Goal: Task Accomplishment & Management: Manage account settings

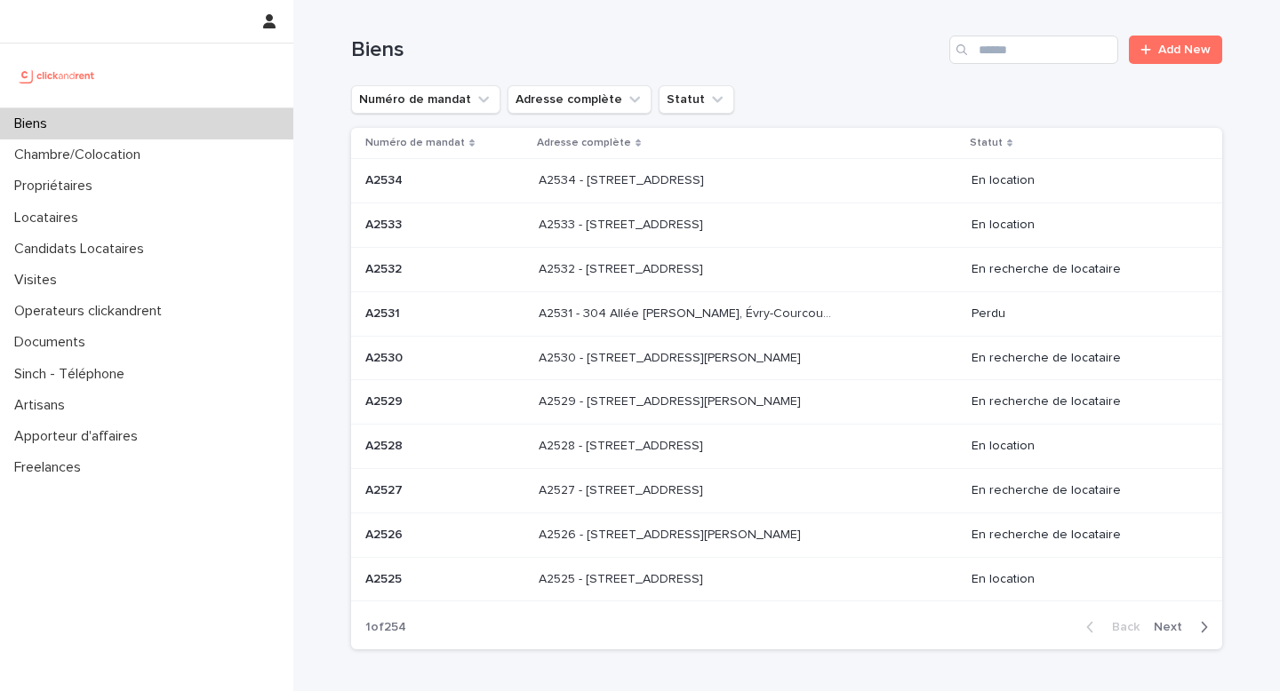
click at [640, 200] on td "A2534 - [GEOGRAPHIC_DATA], [GEOGRAPHIC_DATA] 92100 A2534 - [GEOGRAPHIC_DATA], […" at bounding box center [747, 181] width 433 height 44
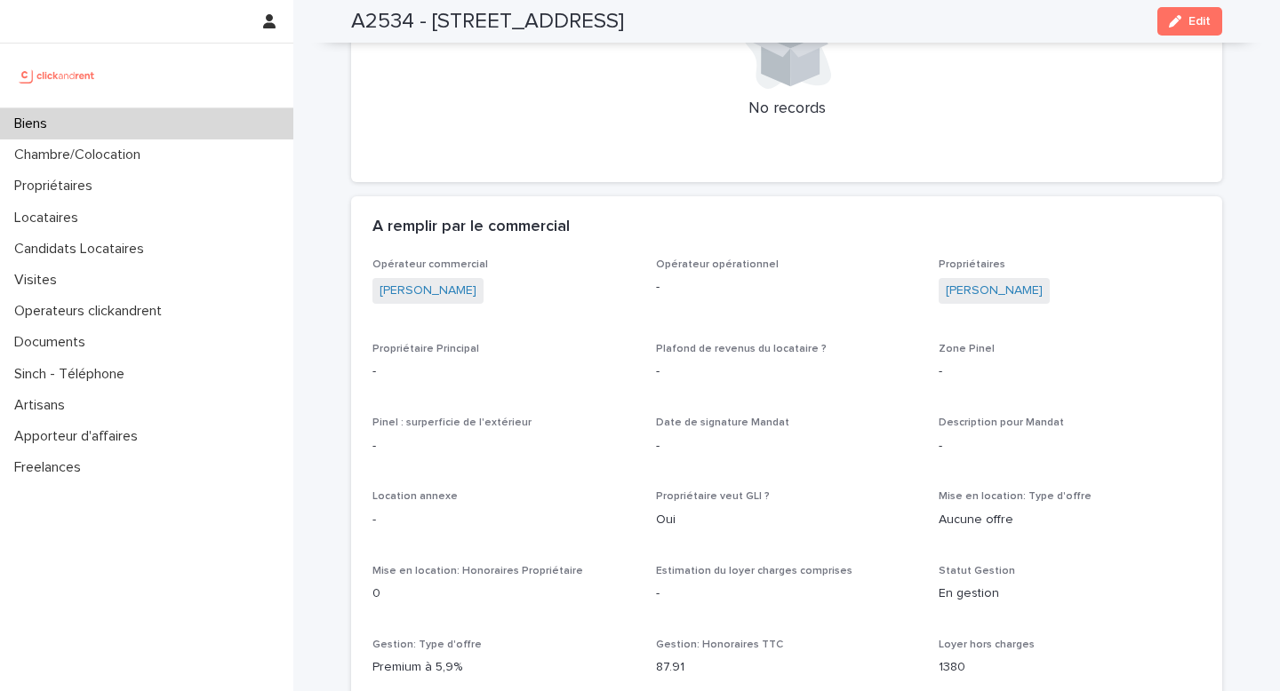
scroll to position [804, 0]
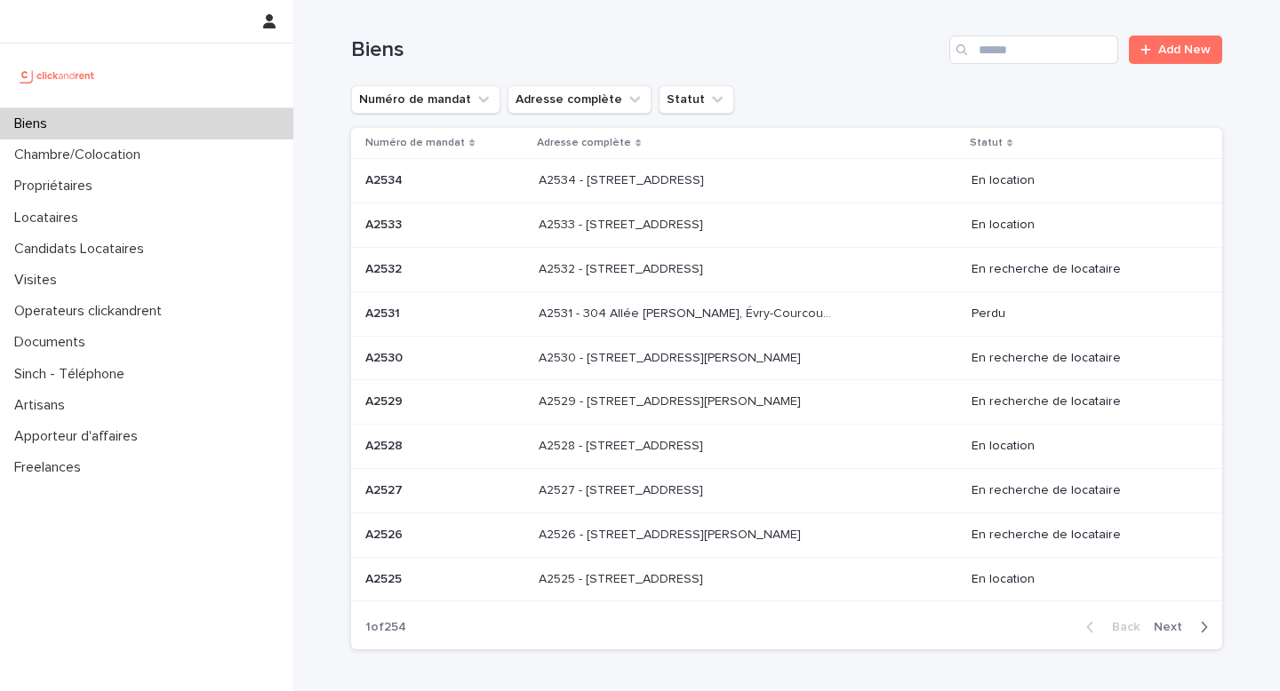
click at [655, 236] on div "A2533 - [STREET_ADDRESS] - [STREET_ADDRESS]" at bounding box center [748, 225] width 419 height 29
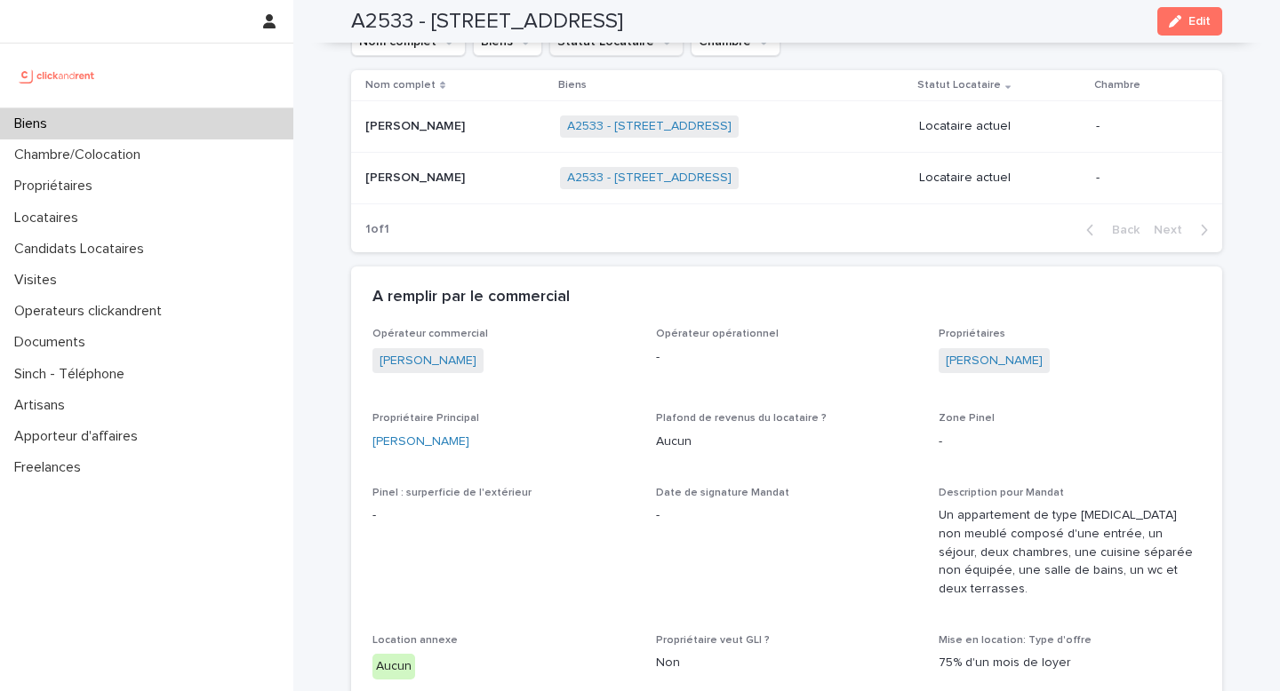
scroll to position [707, 0]
click at [1011, 364] on link "[PERSON_NAME]" at bounding box center [994, 359] width 97 height 19
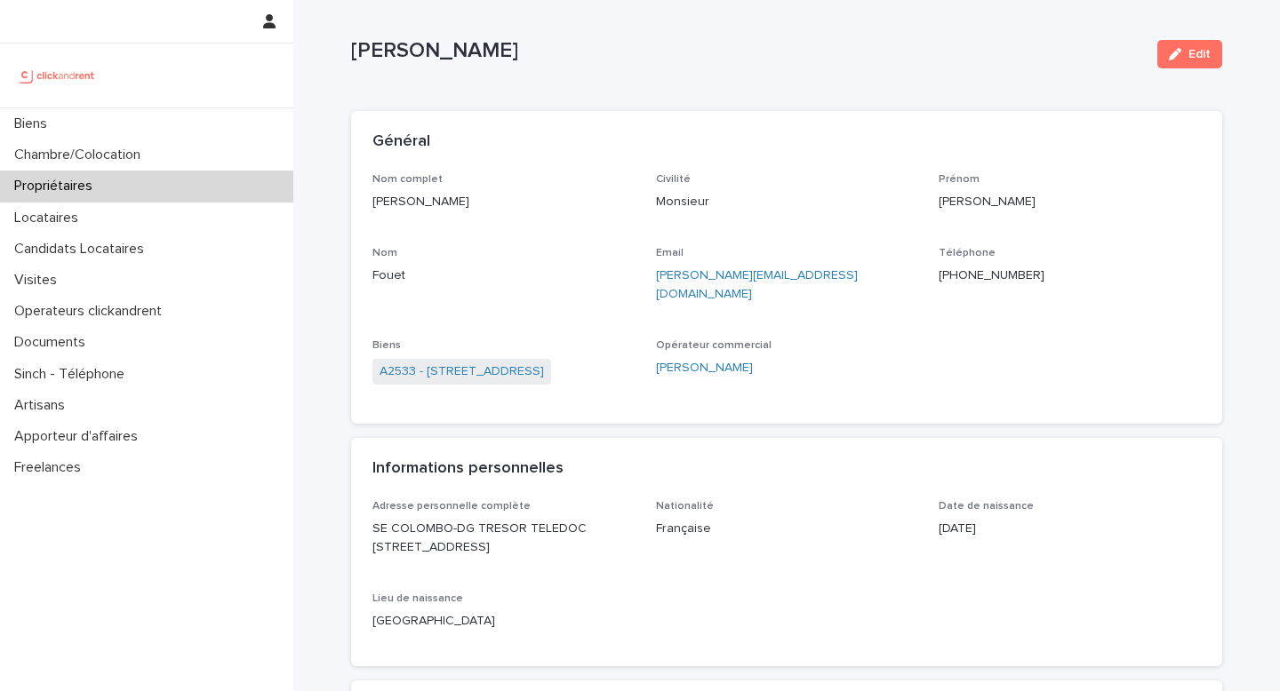
scroll to position [23, 0]
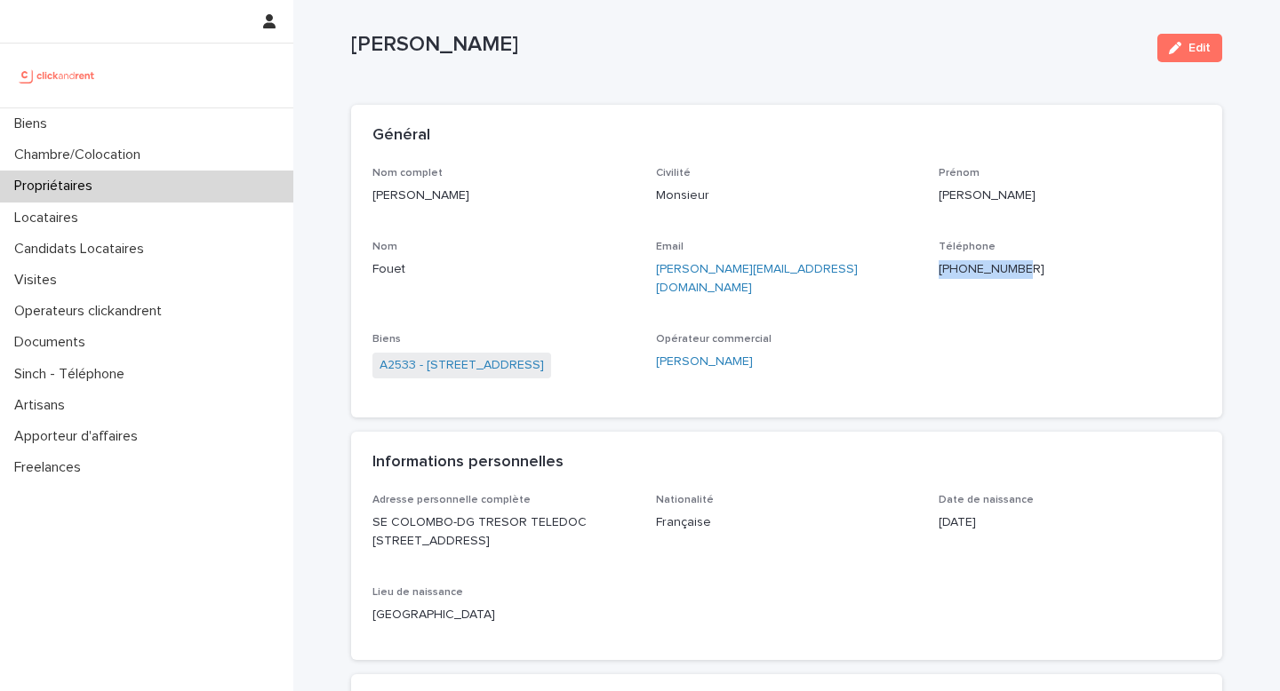
drag, startPoint x: 1028, startPoint y: 270, endPoint x: 931, endPoint y: 272, distance: 96.9
click at [931, 271] on div "Nom complet [PERSON_NAME] Civilité Monsieur [PERSON_NAME] [PERSON_NAME] Email […" at bounding box center [786, 281] width 828 height 229
click at [1173, 60] on button "Edit" at bounding box center [1189, 48] width 65 height 28
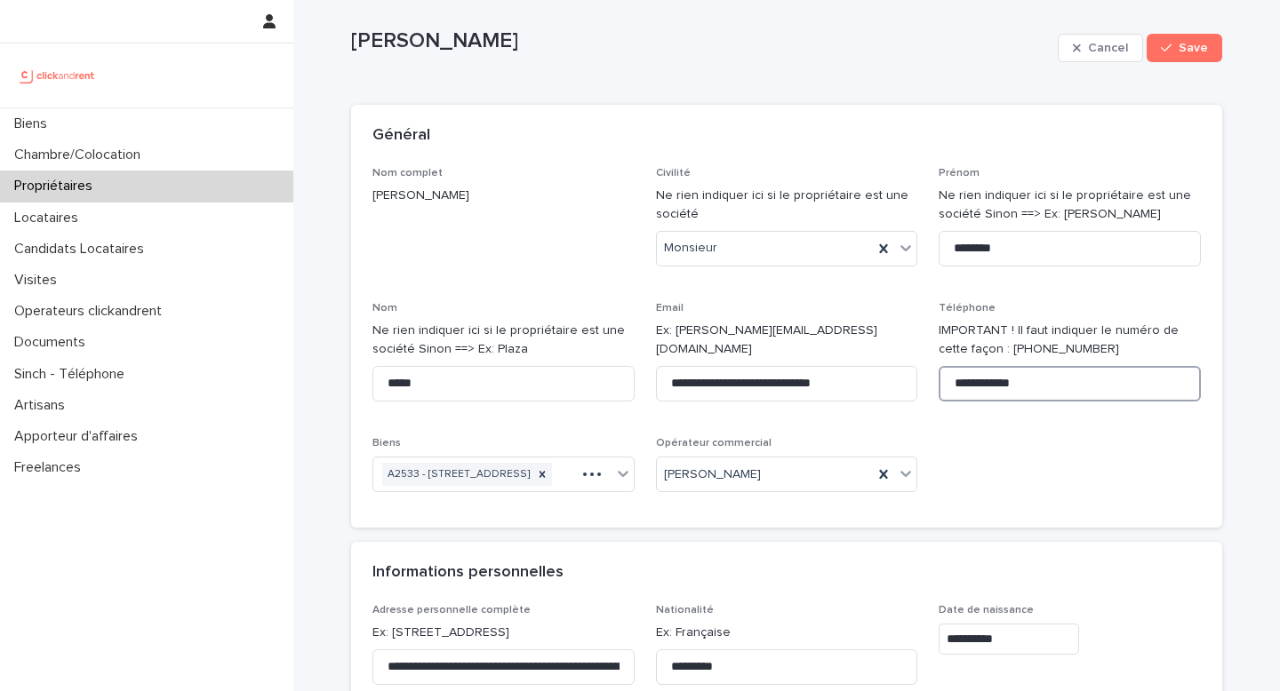
click at [1059, 380] on input "**********" at bounding box center [1070, 384] width 262 height 36
click at [953, 382] on input "**********" at bounding box center [1070, 384] width 262 height 36
click at [1180, 50] on span "Save" at bounding box center [1193, 48] width 29 height 12
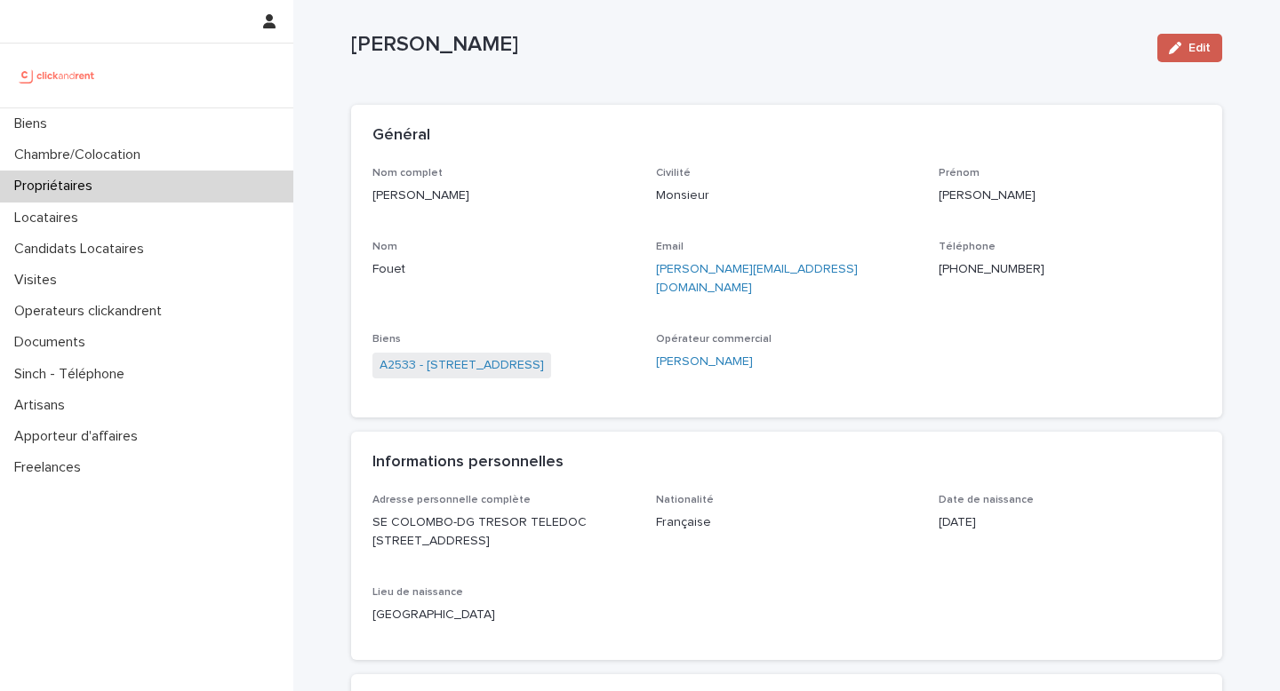
click at [1205, 50] on span "Edit" at bounding box center [1199, 48] width 22 height 12
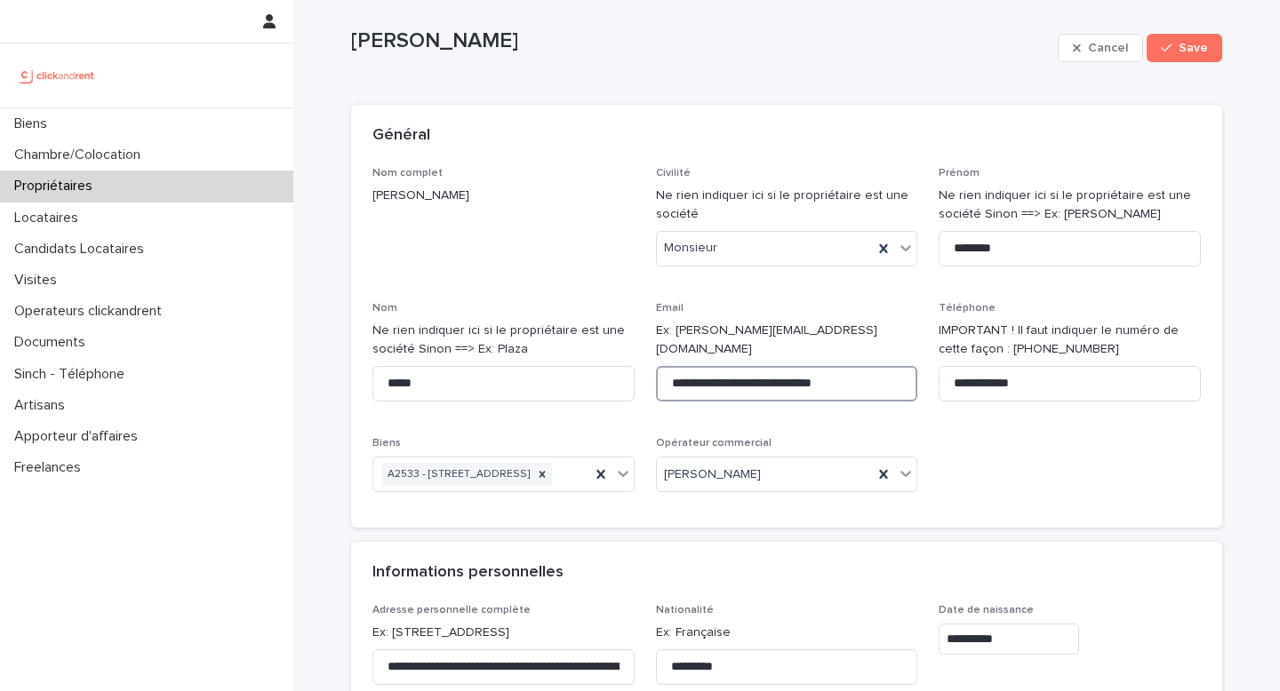
click at [670, 370] on input "**********" at bounding box center [787, 384] width 262 height 36
click at [879, 368] on input "**********" at bounding box center [787, 384] width 262 height 36
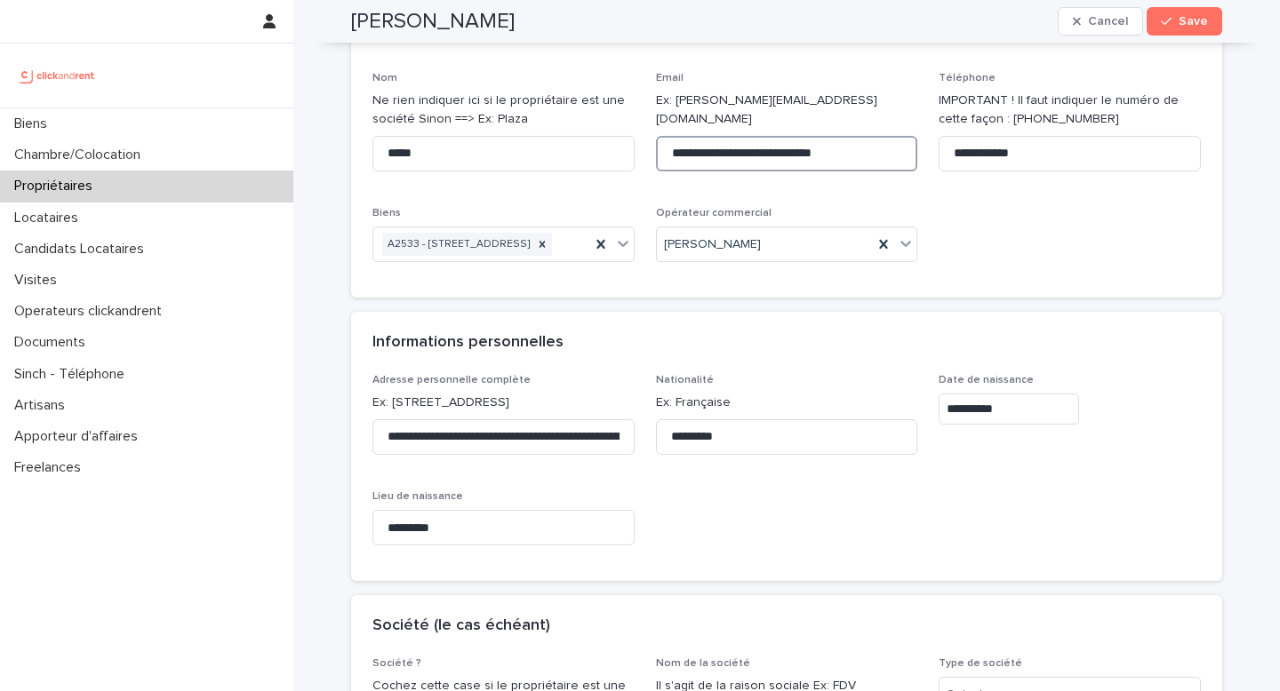
scroll to position [254, 0]
click at [1190, 13] on button "Save" at bounding box center [1185, 21] width 76 height 28
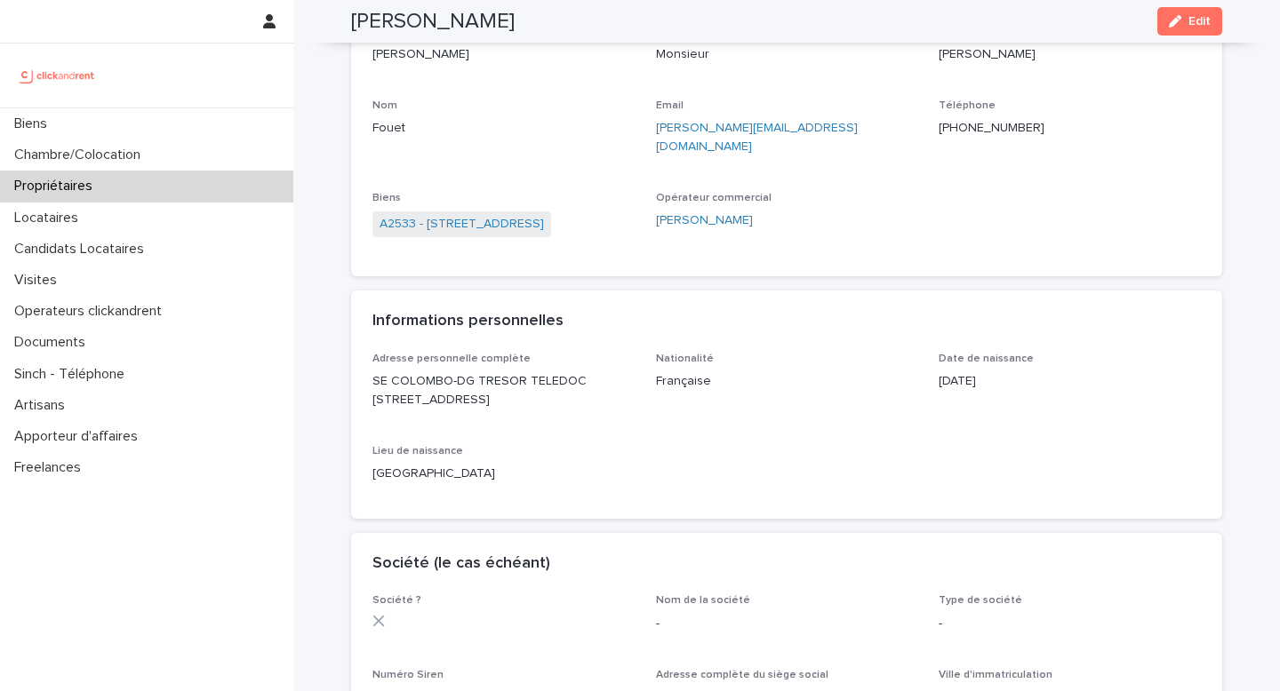
scroll to position [168, 0]
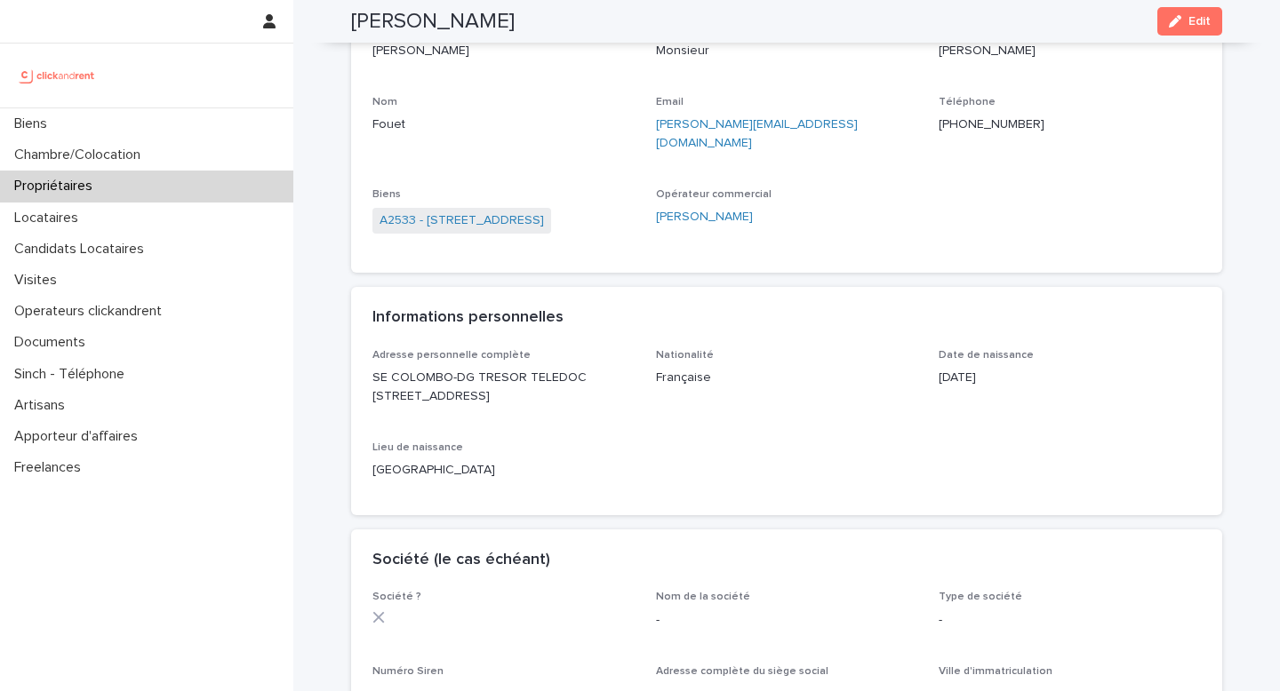
click at [485, 212] on span "A2533 - [STREET_ADDRESS]" at bounding box center [461, 221] width 179 height 26
click at [476, 212] on link "A2533 - [STREET_ADDRESS]" at bounding box center [462, 221] width 164 height 19
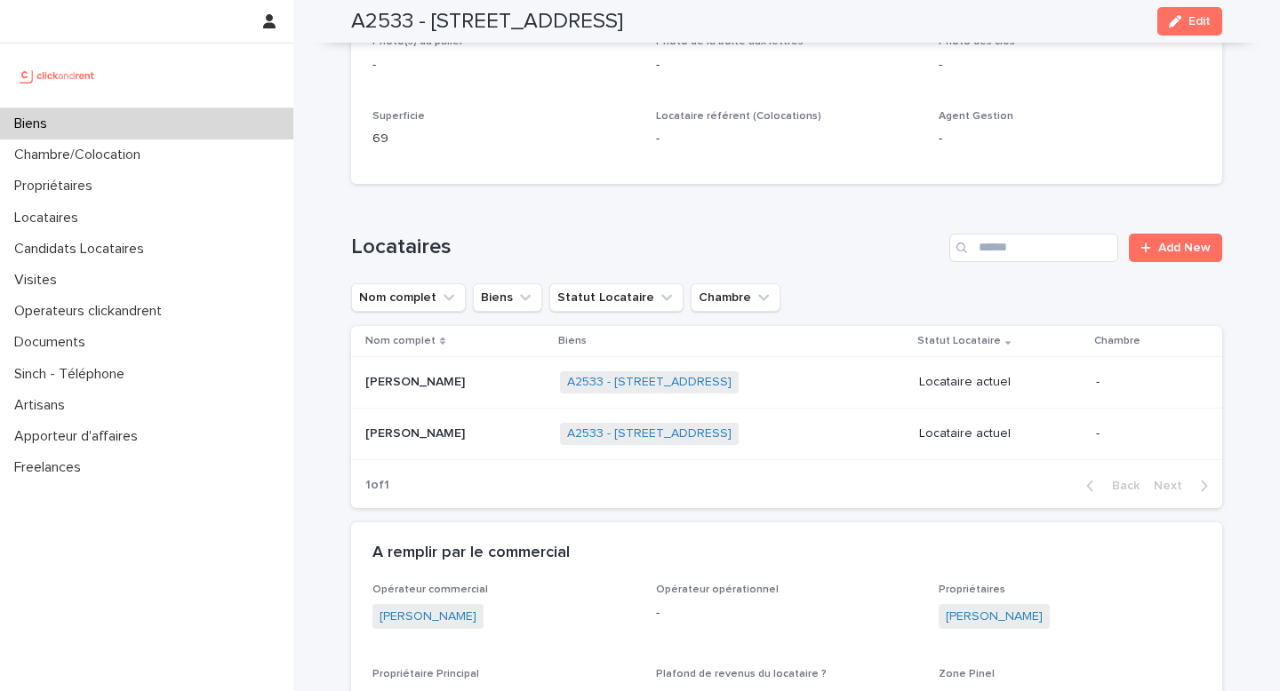
scroll to position [451, 0]
click at [480, 375] on p at bounding box center [455, 381] width 180 height 15
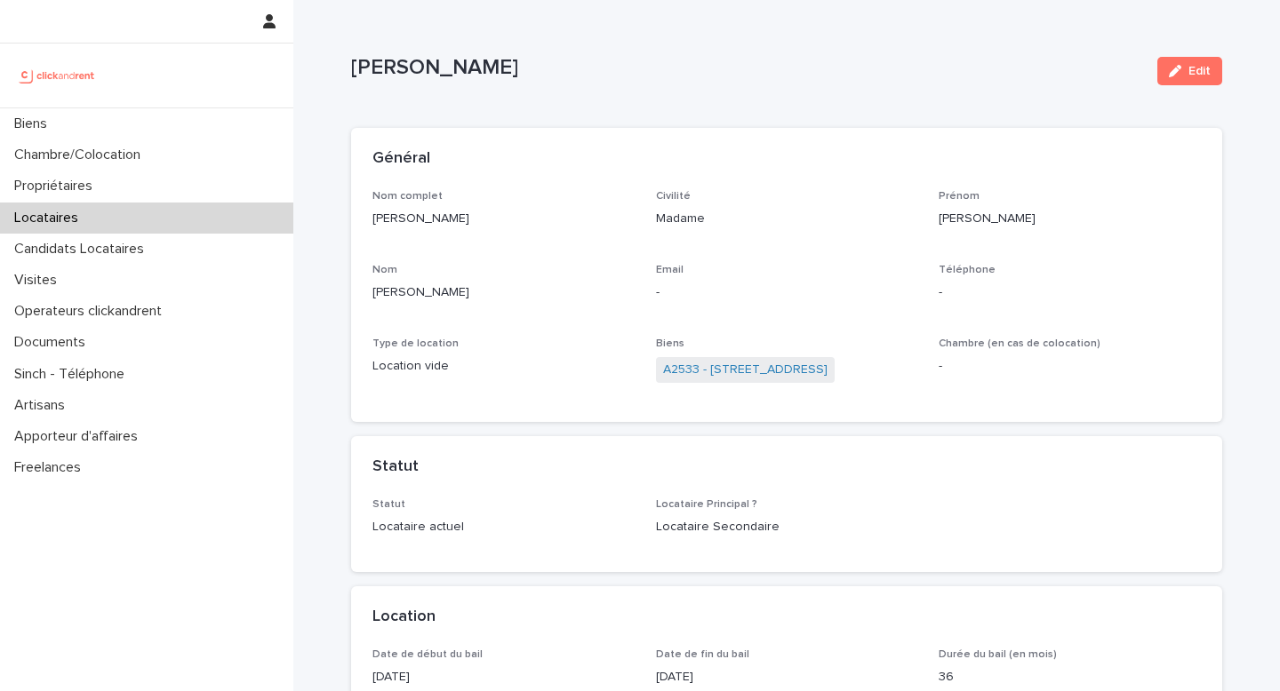
scroll to position [48, 0]
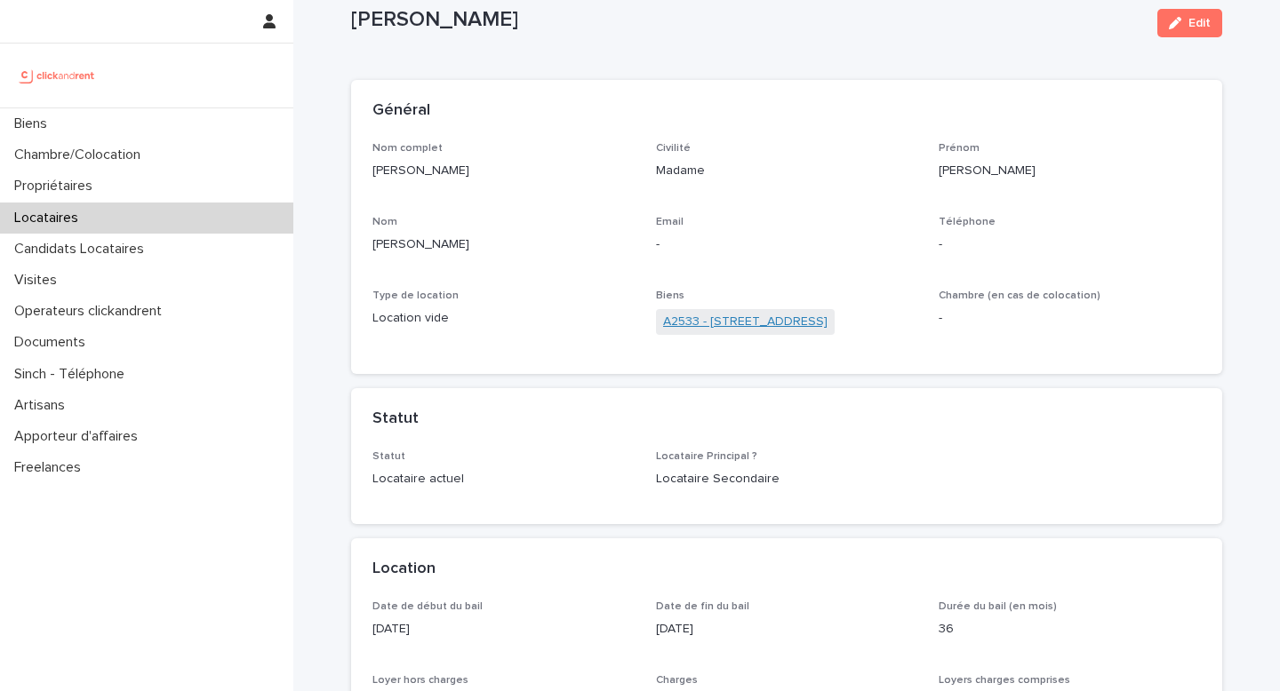
click at [736, 323] on link "A2533 - [STREET_ADDRESS]" at bounding box center [745, 322] width 164 height 19
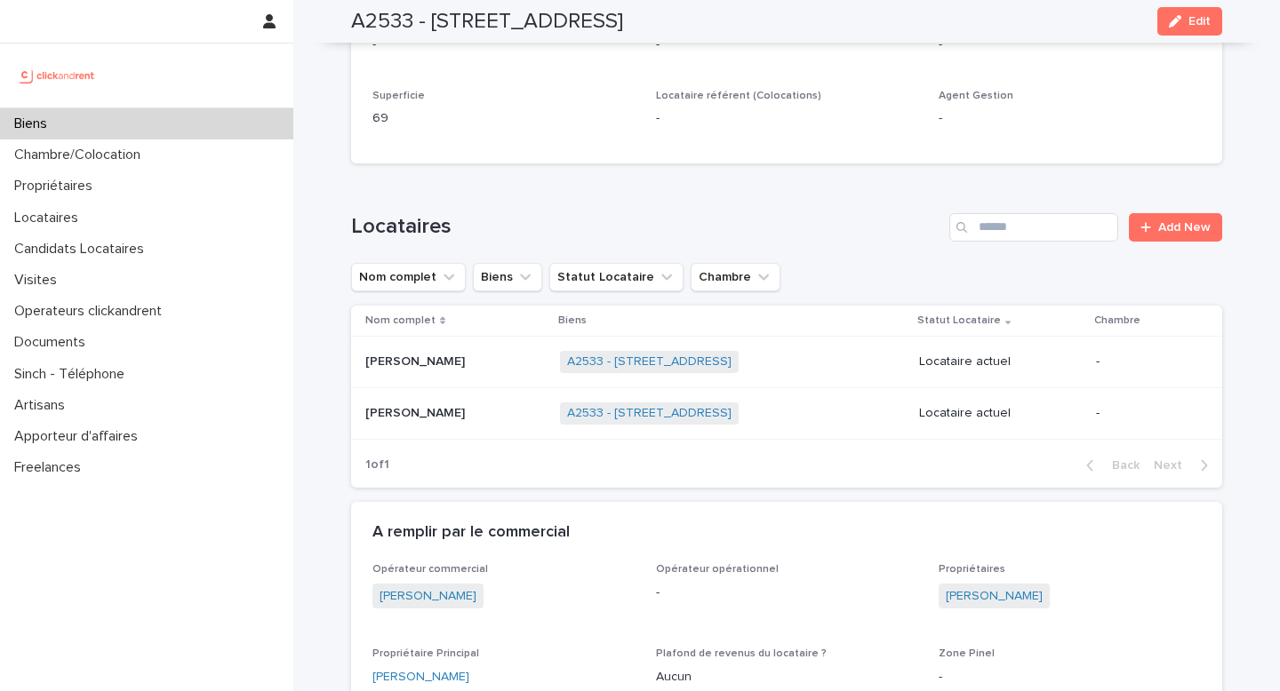
scroll to position [476, 0]
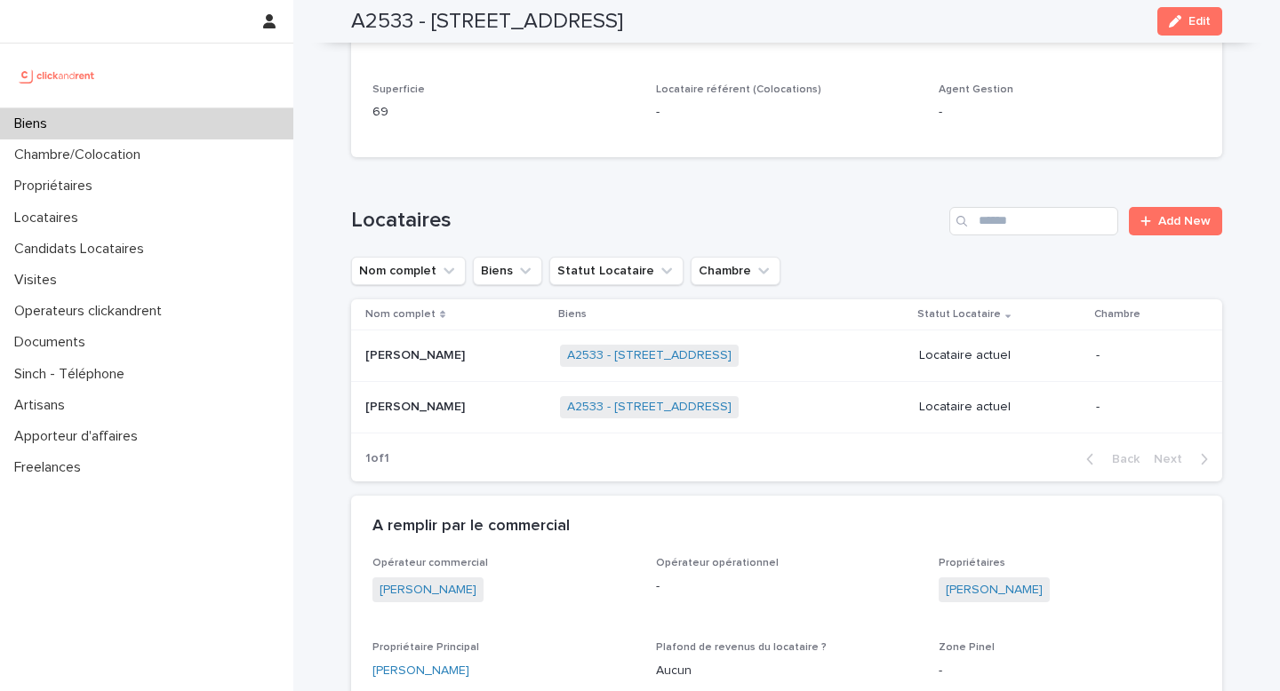
click at [1003, 602] on span "[PERSON_NAME]" at bounding box center [994, 591] width 111 height 26
click at [997, 599] on link "[PERSON_NAME]" at bounding box center [994, 590] width 97 height 19
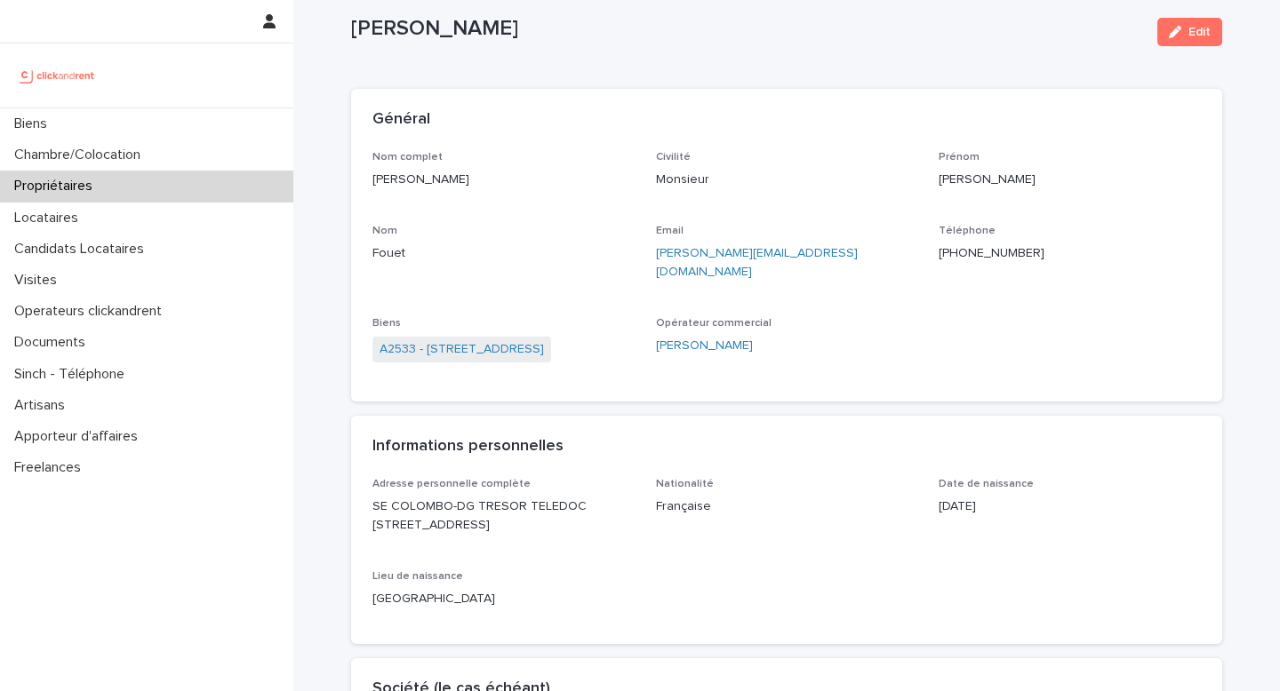
scroll to position [30, 0]
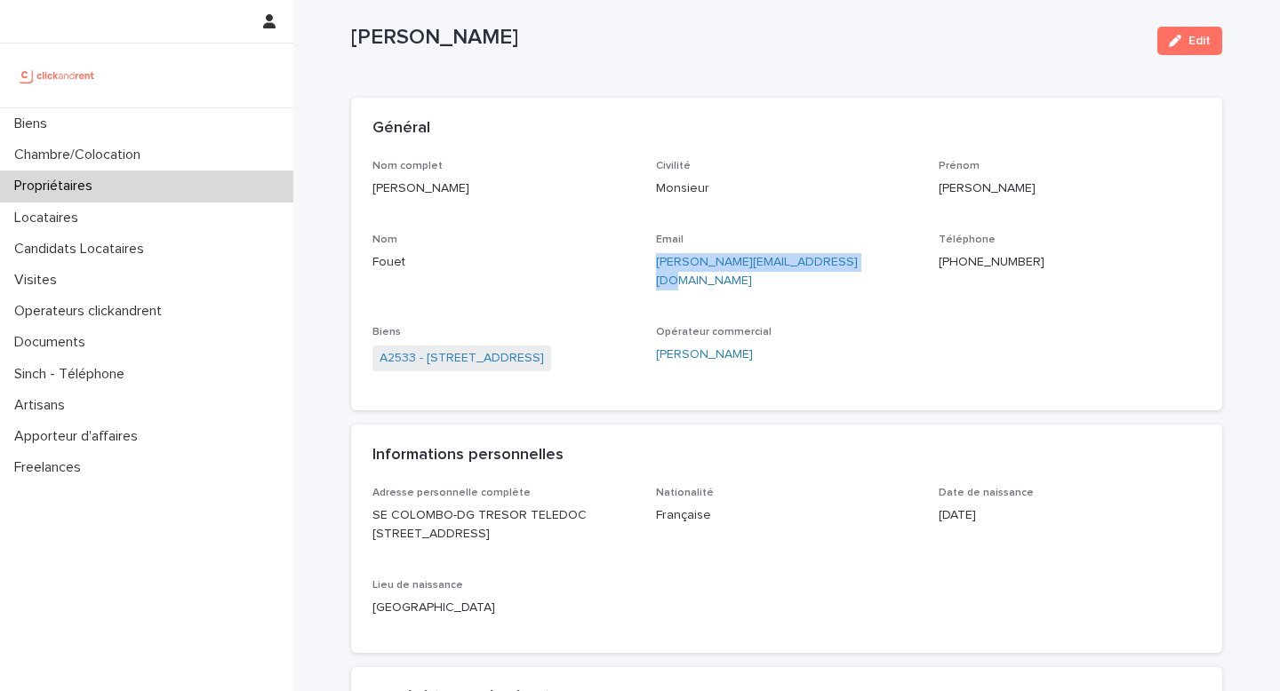
drag, startPoint x: 849, startPoint y: 269, endPoint x: 650, endPoint y: 271, distance: 199.1
click at [649, 269] on div "Nom complet [PERSON_NAME] Civilité Monsieur [PERSON_NAME] [PERSON_NAME] Email […" at bounding box center [786, 274] width 828 height 229
copy link "[PERSON_NAME][EMAIL_ADDRESS][DOMAIN_NAME]"
copy p "[PERSON_NAME]"
drag, startPoint x: 349, startPoint y: 39, endPoint x: 492, endPoint y: 43, distance: 143.1
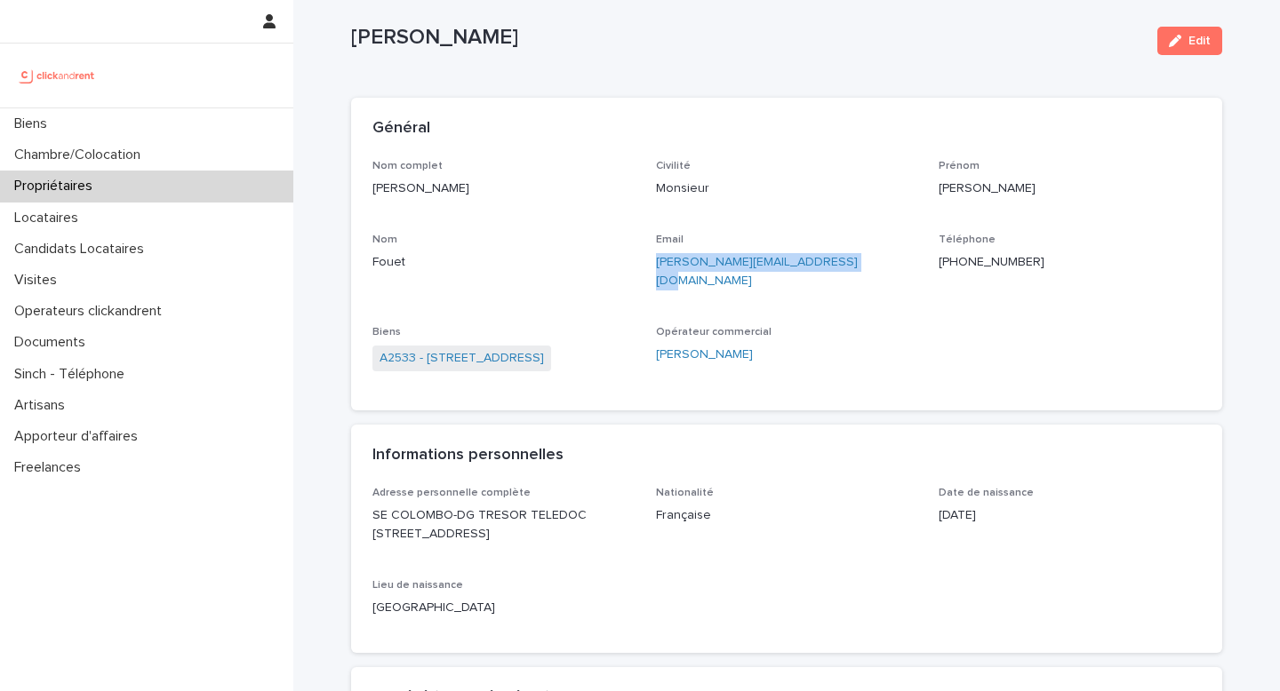
drag, startPoint x: 936, startPoint y: 266, endPoint x: 1034, endPoint y: 264, distance: 97.8
click at [1034, 264] on div "Nom complet [PERSON_NAME] Civilité Monsieur [PERSON_NAME] [PERSON_NAME] Email […" at bounding box center [786, 274] width 828 height 229
copy p "[PHONE_NUMBER]"
click at [982, 317] on div "Nom complet [PERSON_NAME] Civilité Monsieur [PERSON_NAME] [PERSON_NAME] Email […" at bounding box center [786, 274] width 828 height 229
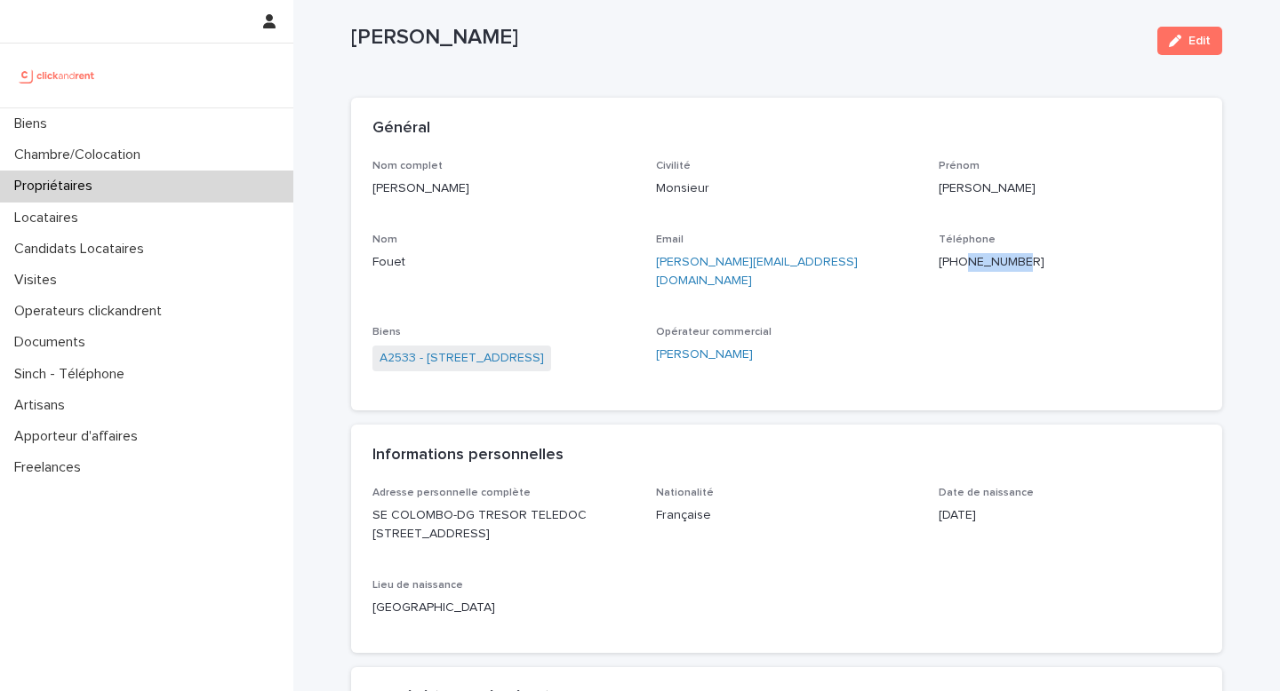
drag, startPoint x: 1032, startPoint y: 263, endPoint x: 969, endPoint y: 262, distance: 63.1
click at [969, 262] on p "[PHONE_NUMBER]" at bounding box center [1070, 262] width 262 height 19
click at [1063, 263] on p "[PHONE_NUMBER]" at bounding box center [1070, 262] width 262 height 19
drag, startPoint x: 1051, startPoint y: 263, endPoint x: 959, endPoint y: 262, distance: 92.4
click at [959, 262] on p "[PHONE_NUMBER]" at bounding box center [1070, 262] width 262 height 19
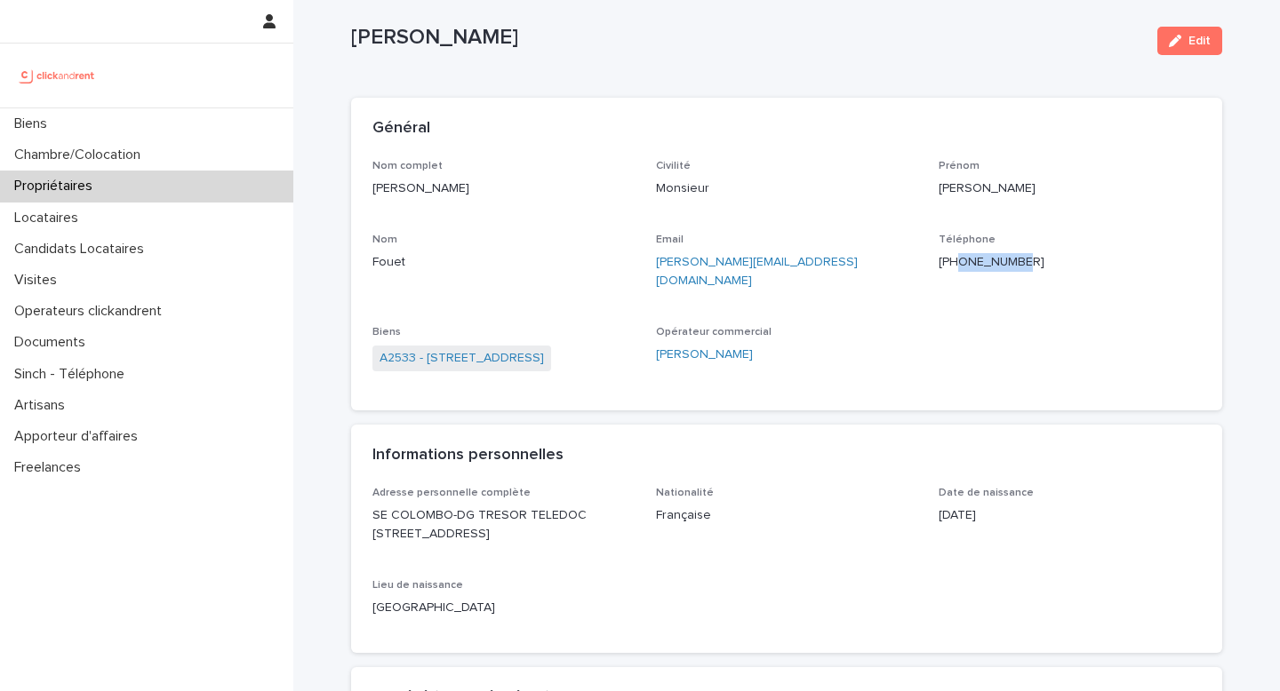
copy p "783406899"
click at [1154, 363] on div "Nom complet [PERSON_NAME] Civilité Monsieur [PERSON_NAME] [PERSON_NAME] Email […" at bounding box center [786, 274] width 828 height 229
click at [969, 260] on p "[PHONE_NUMBER]" at bounding box center [1070, 262] width 262 height 19
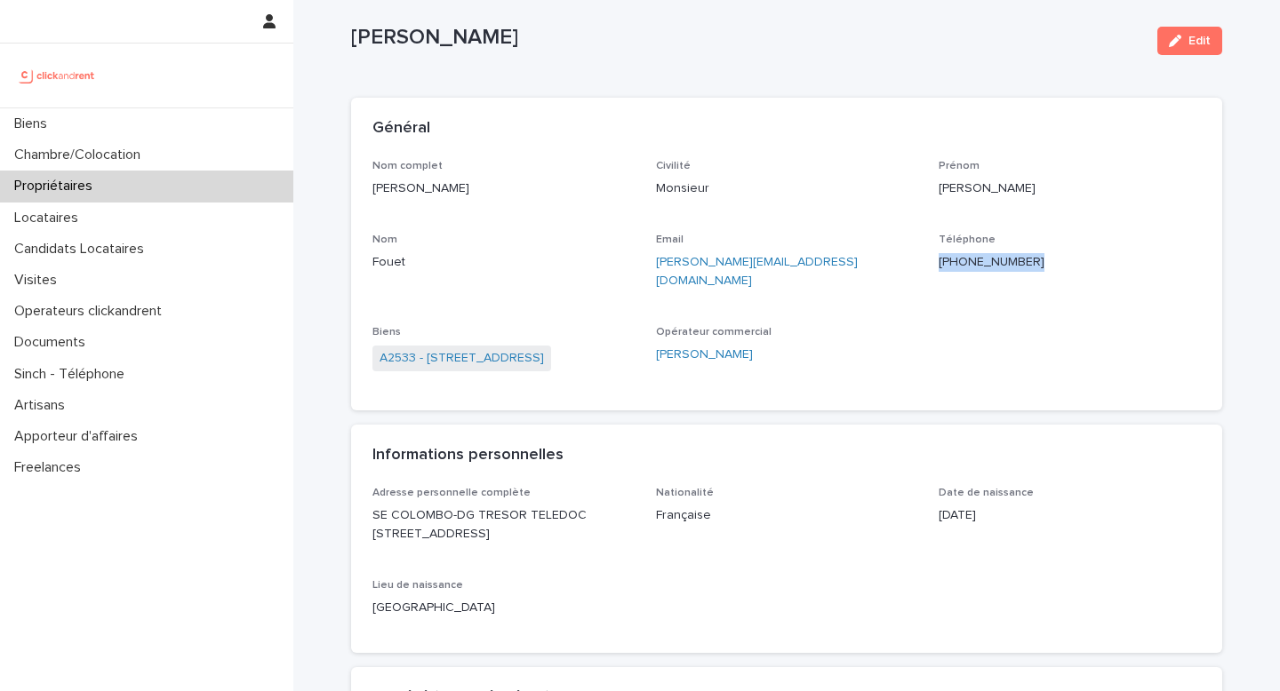
click at [1071, 287] on div "Nom complet [PERSON_NAME] Civilité Monsieur [PERSON_NAME] [PERSON_NAME] Email […" at bounding box center [786, 274] width 828 height 229
drag, startPoint x: 1039, startPoint y: 266, endPoint x: 957, endPoint y: 267, distance: 81.8
click at [957, 267] on p "[PHONE_NUMBER]" at bounding box center [1070, 262] width 262 height 19
copy p "783406899"
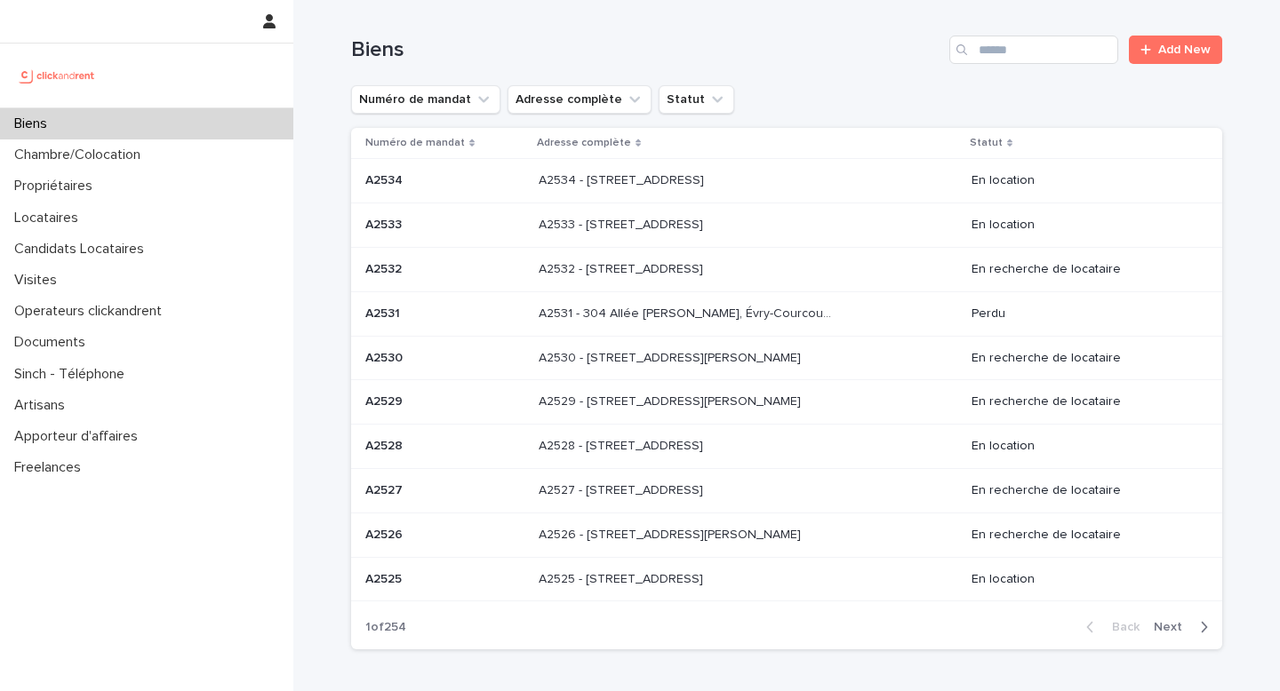
click at [998, 34] on div "Biens Add New" at bounding box center [786, 42] width 871 height 85
click at [988, 52] on input "Search" at bounding box center [1033, 50] width 169 height 28
paste input "*****"
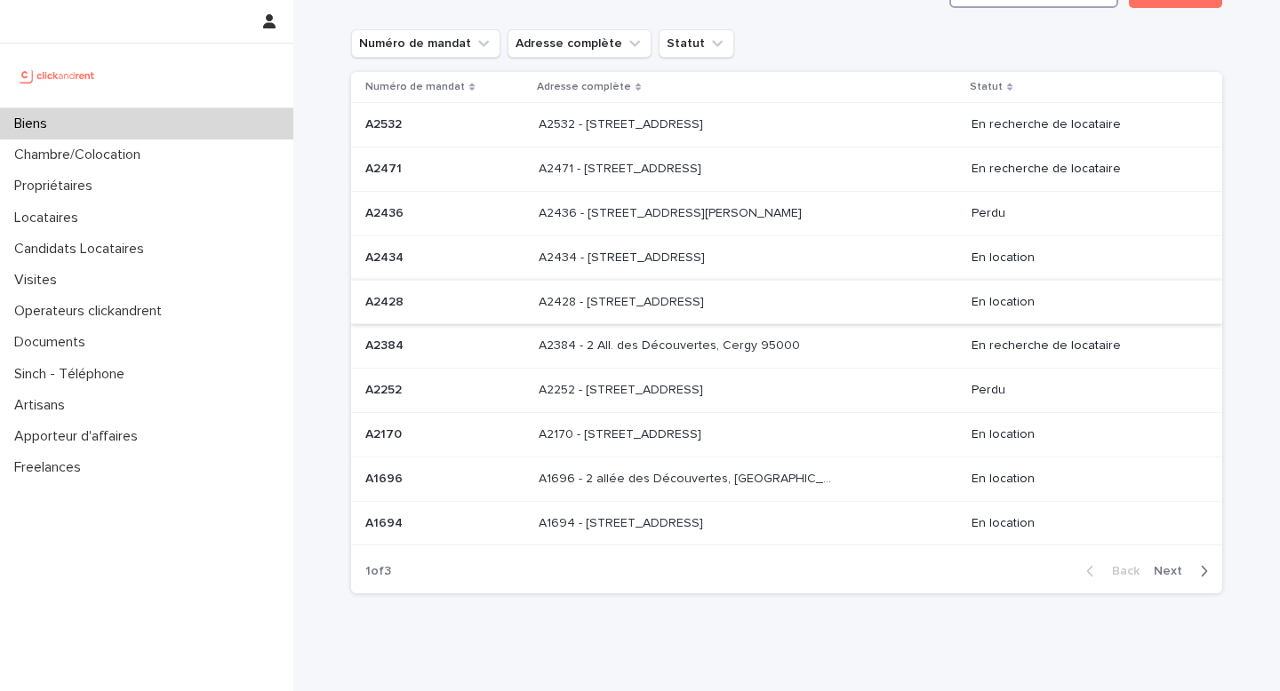
scroll to position [57, 0]
type input "*****"
click at [1193, 571] on div "button" at bounding box center [1200, 571] width 15 height 16
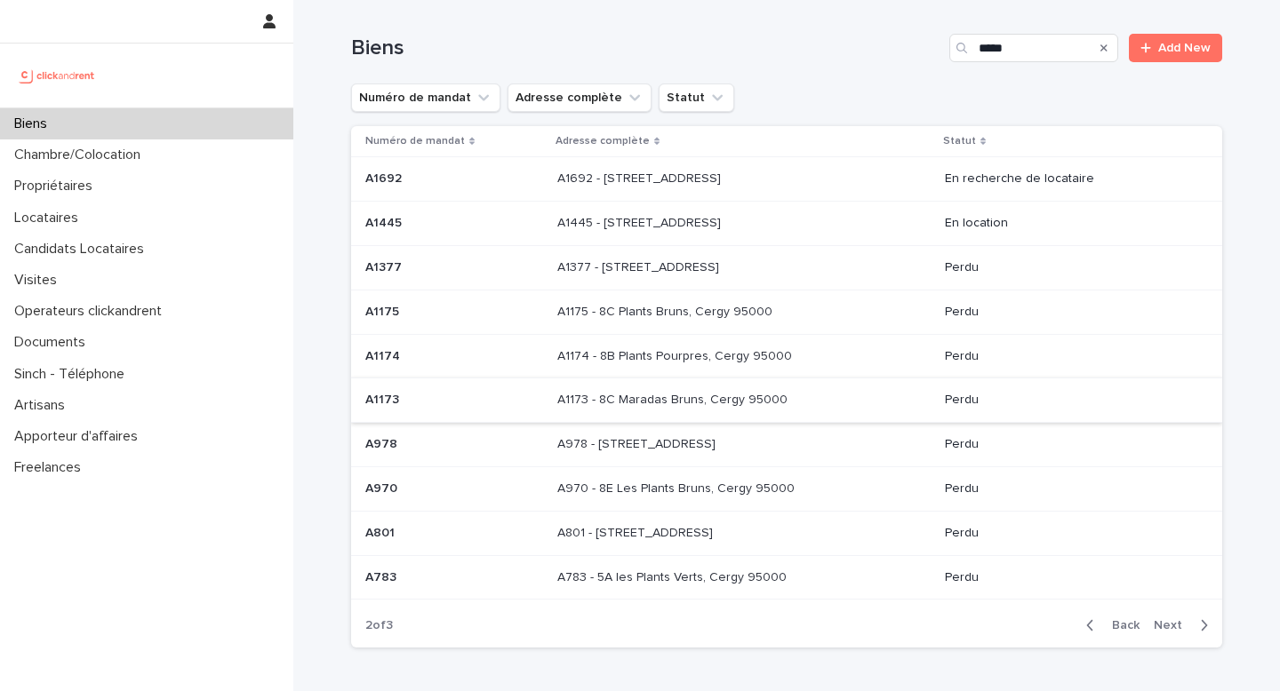
scroll to position [1, 0]
drag, startPoint x: 575, startPoint y: 225, endPoint x: 745, endPoint y: 231, distance: 169.9
click at [745, 231] on div "A1445 - 2 allée Fleurie, Cergy 95800 A1445 - 2 allée Fleurie, Cergy 95800" at bounding box center [705, 224] width 296 height 15
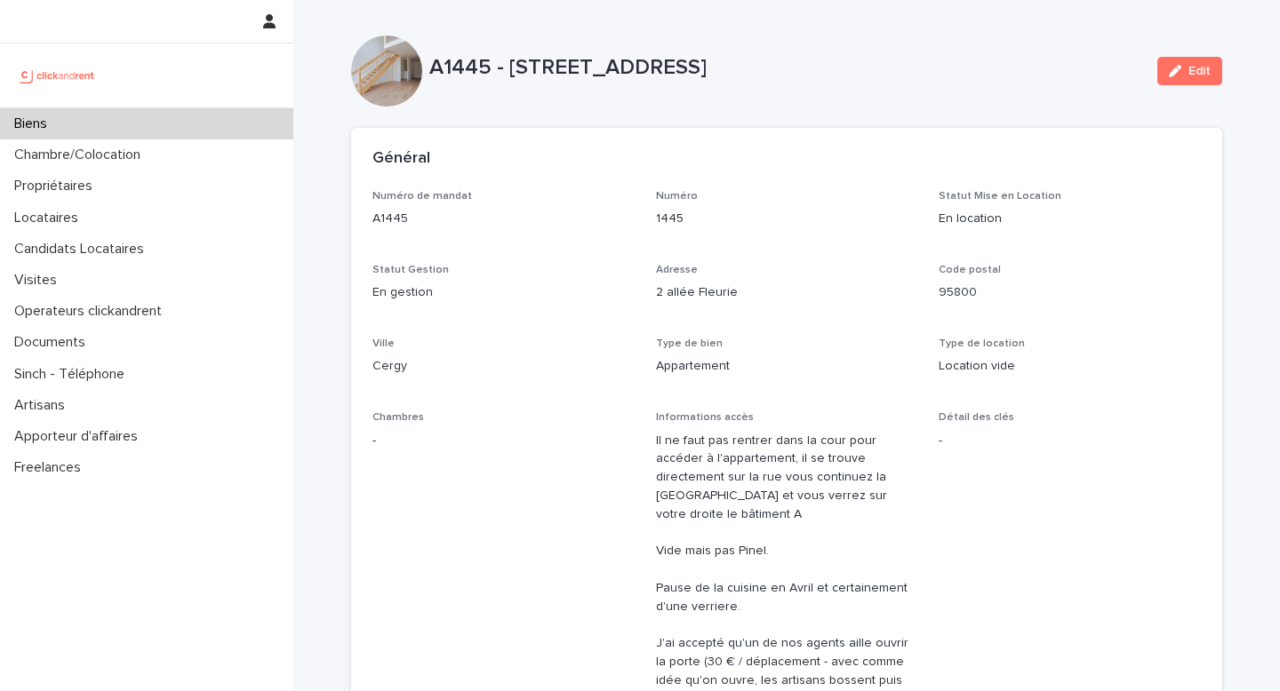
click at [117, 131] on div "Biens" at bounding box center [146, 123] width 293 height 31
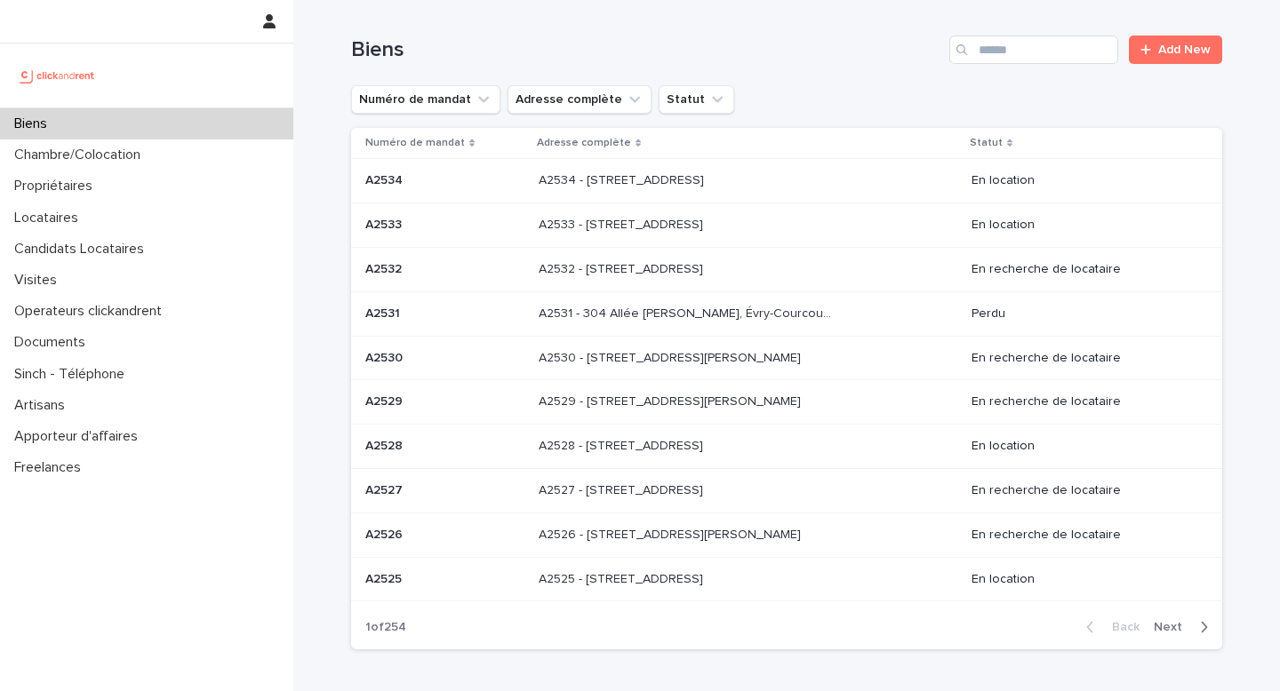
click at [563, 441] on p "A2528 - [STREET_ADDRESS]" at bounding box center [623, 445] width 168 height 19
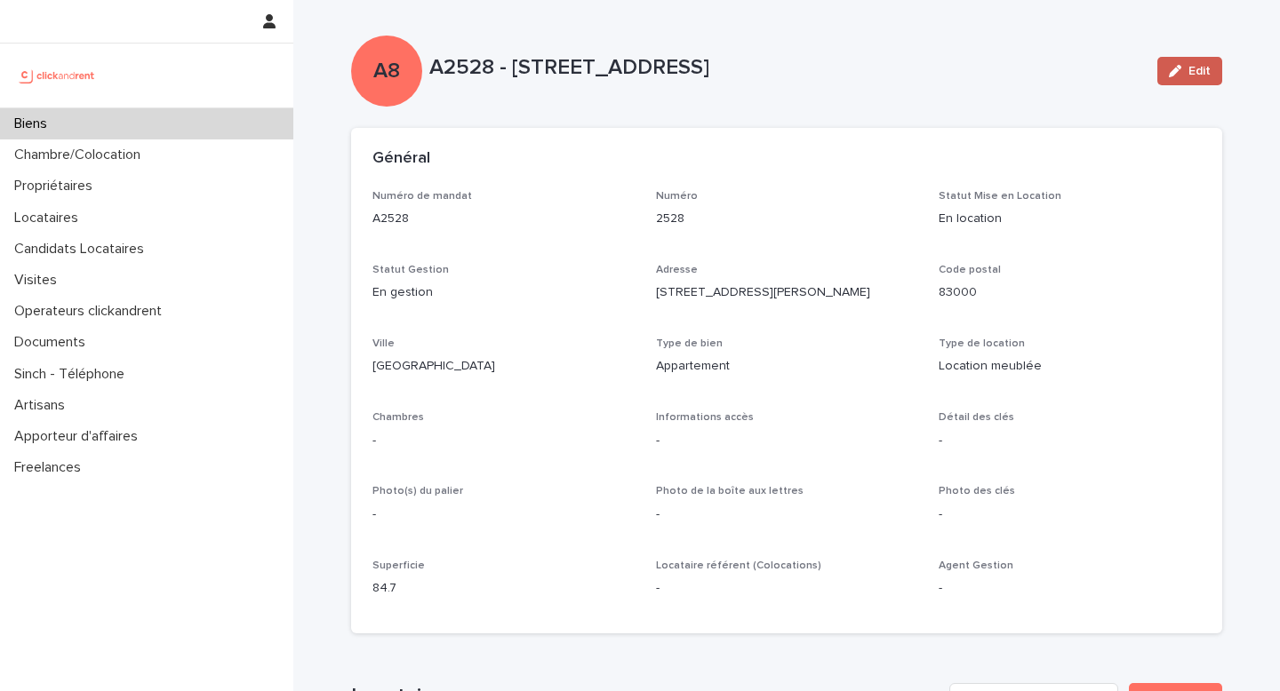
click at [1183, 76] on div "button" at bounding box center [1179, 71] width 20 height 12
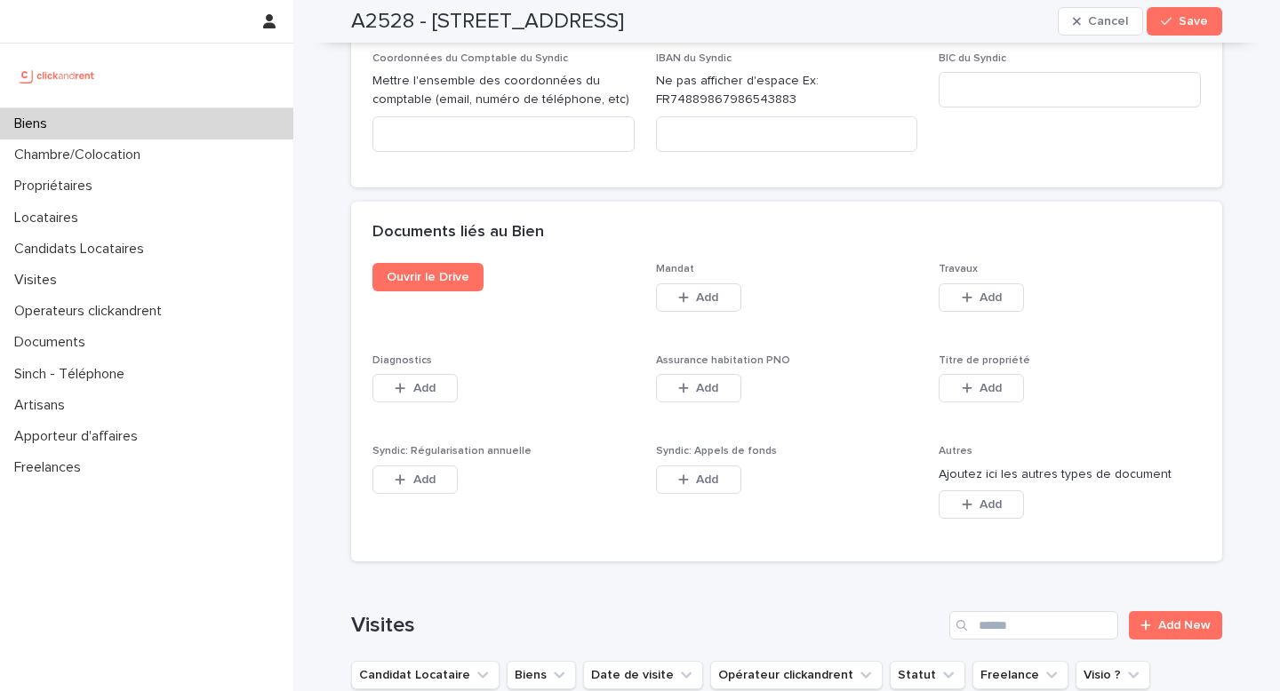
scroll to position [9017, 0]
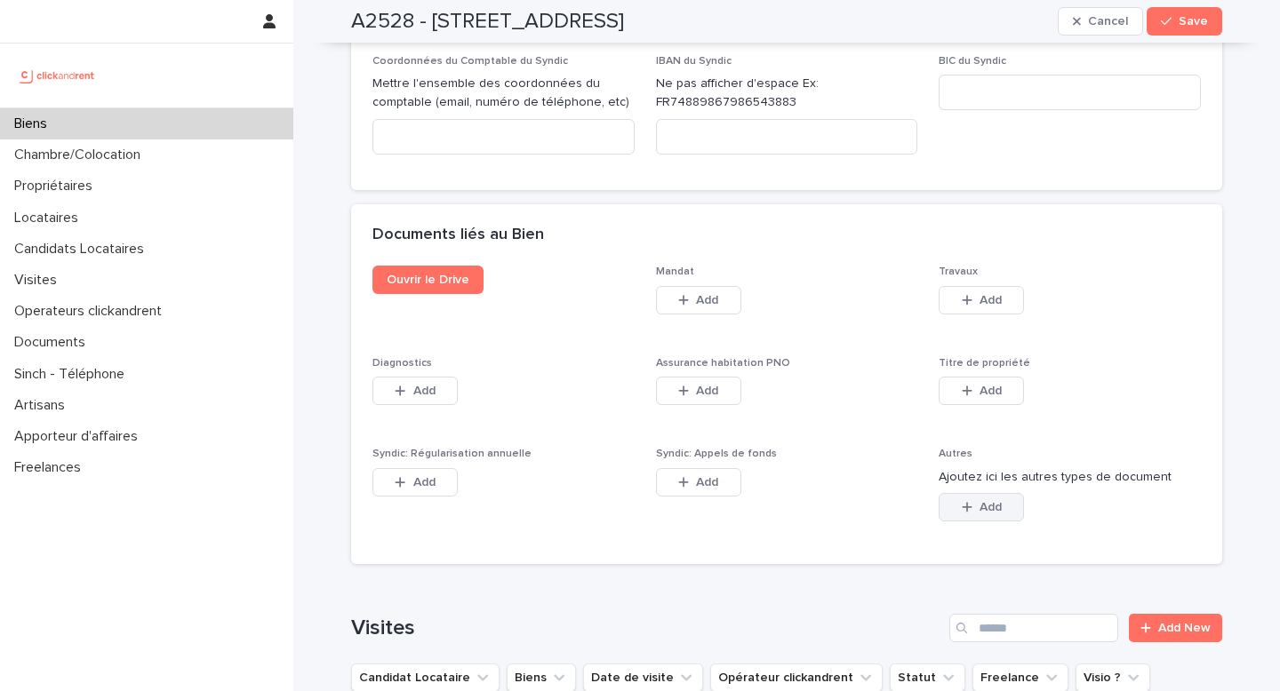
click at [994, 501] on span "Add" at bounding box center [990, 507] width 22 height 12
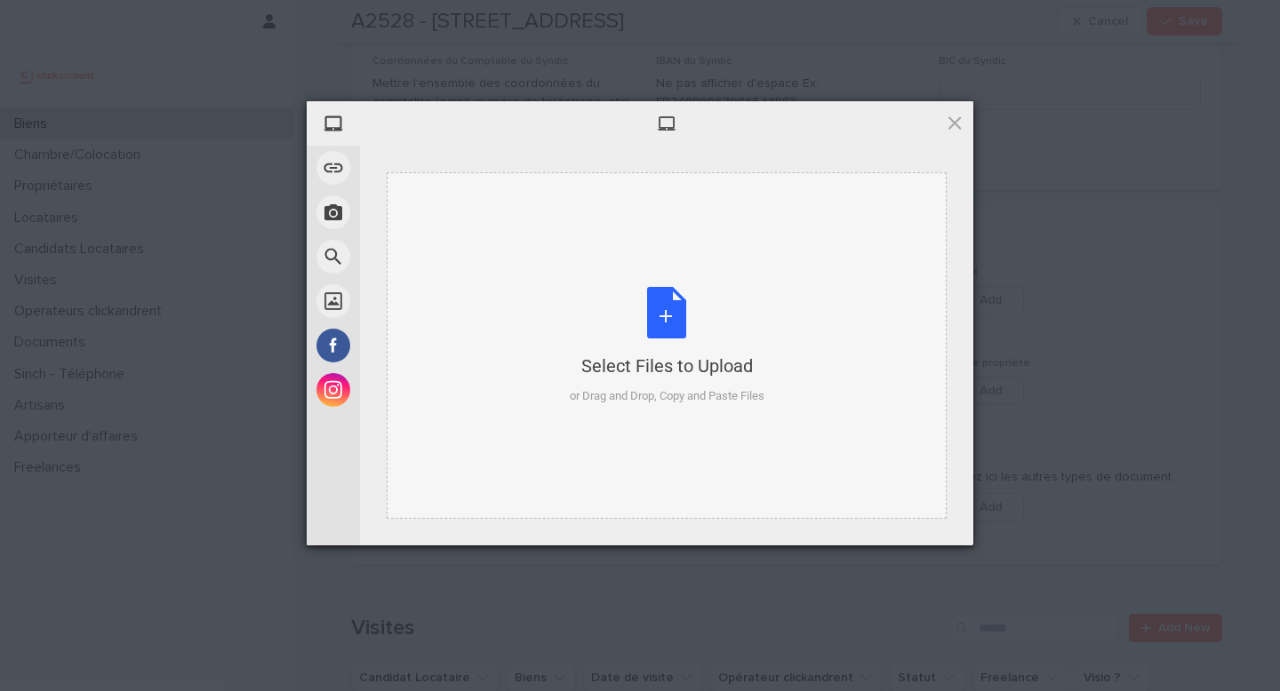
click at [651, 331] on div "Select Files to Upload or Drag and Drop, Copy and Paste Files" at bounding box center [667, 346] width 195 height 118
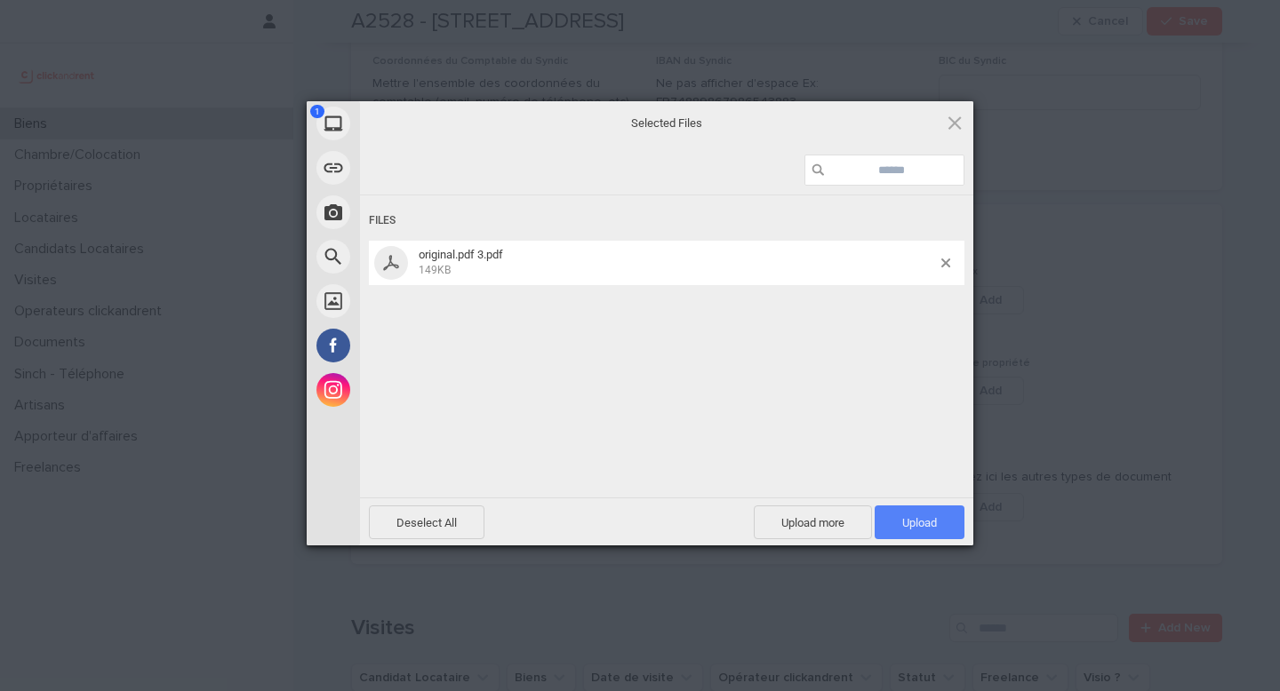
click at [911, 531] on span "Upload 1" at bounding box center [920, 523] width 90 height 34
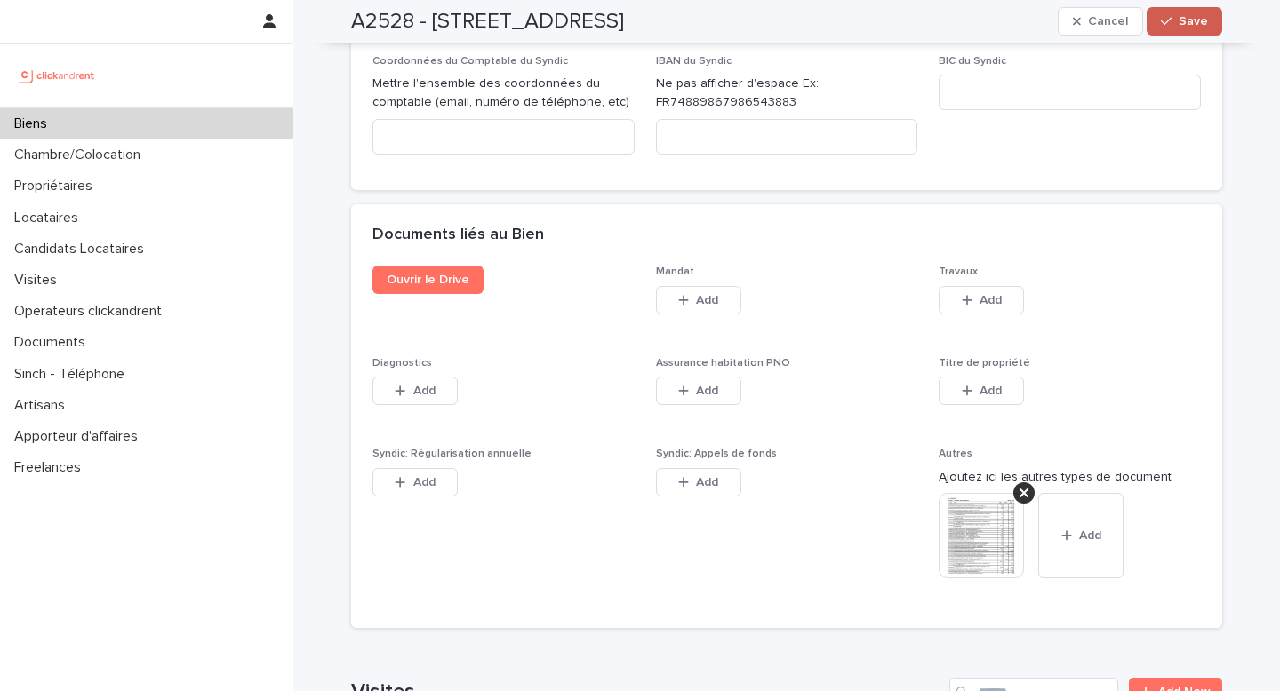
click at [1179, 28] on button "Save" at bounding box center [1185, 21] width 76 height 28
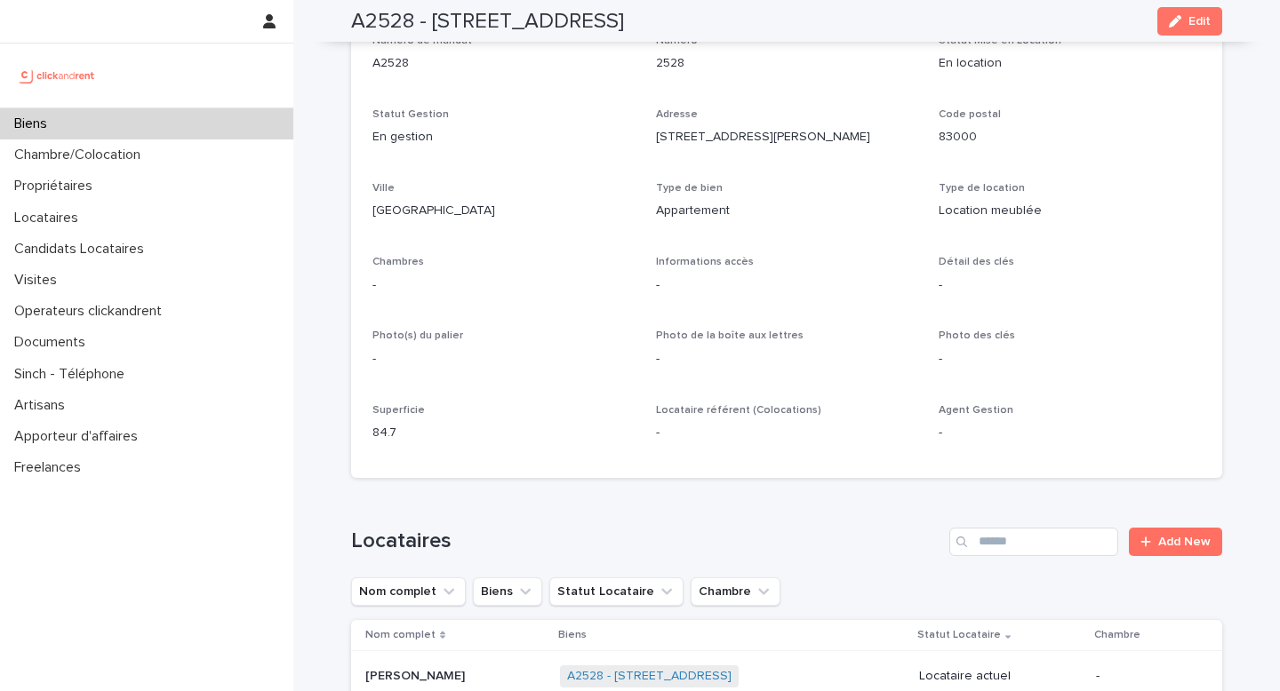
scroll to position [0, 0]
